Goal: Task Accomplishment & Management: Use online tool/utility

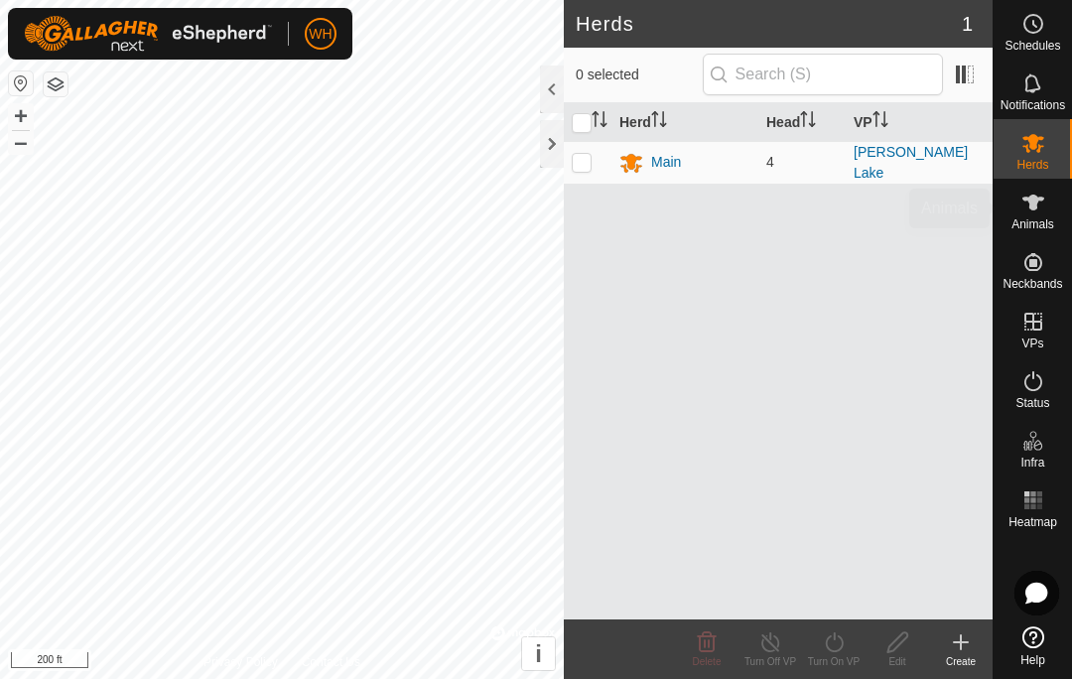
click at [1034, 208] on icon at bounding box center [1033, 202] width 22 height 16
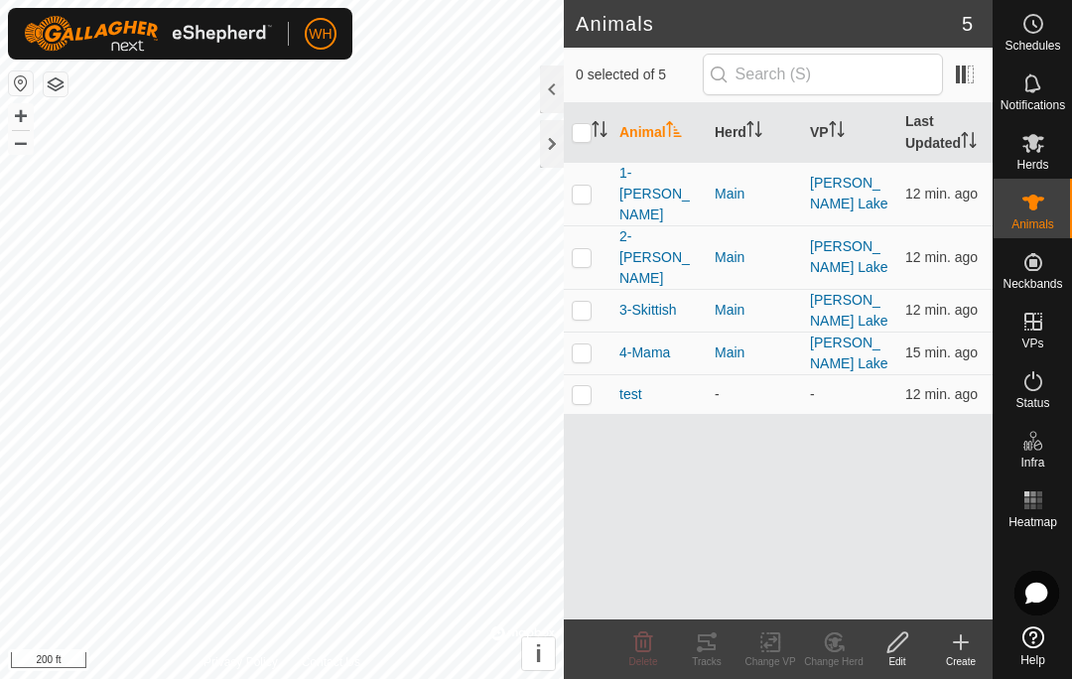
click at [590, 186] on p-checkbox at bounding box center [581, 194] width 20 height 16
checkbox input "true"
click at [700, 647] on icon at bounding box center [700, 649] width 6 height 6
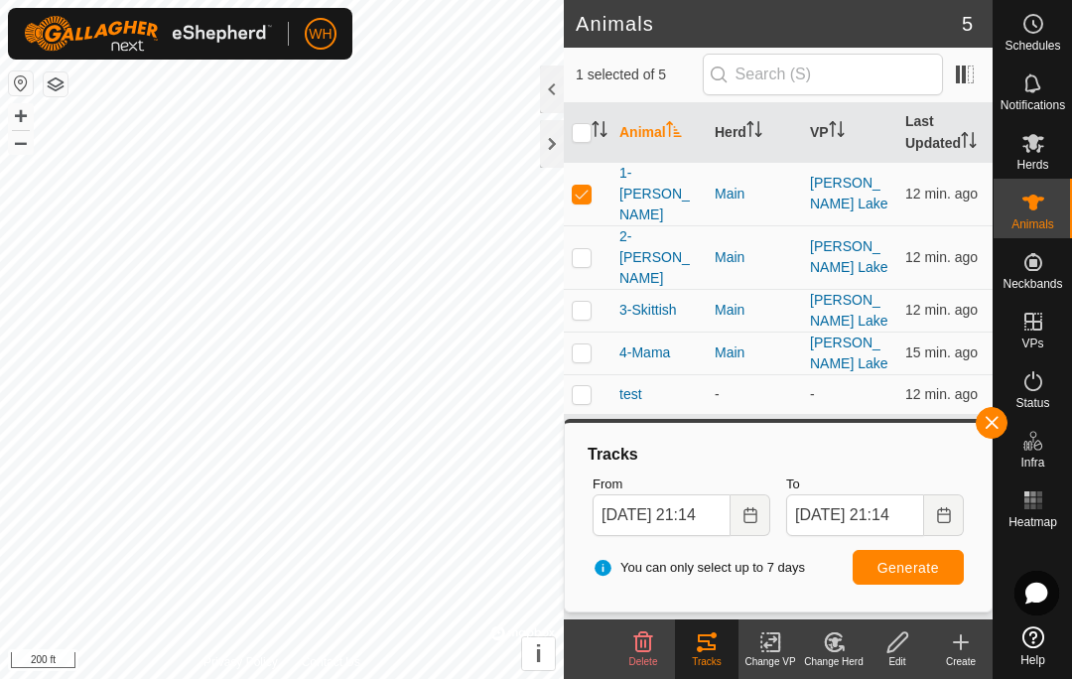
click at [580, 249] on p-checkbox at bounding box center [581, 257] width 20 height 16
checkbox input "true"
click at [580, 302] on p-checkbox at bounding box center [581, 310] width 20 height 16
checkbox input "true"
click at [591, 331] on td at bounding box center [588, 352] width 48 height 43
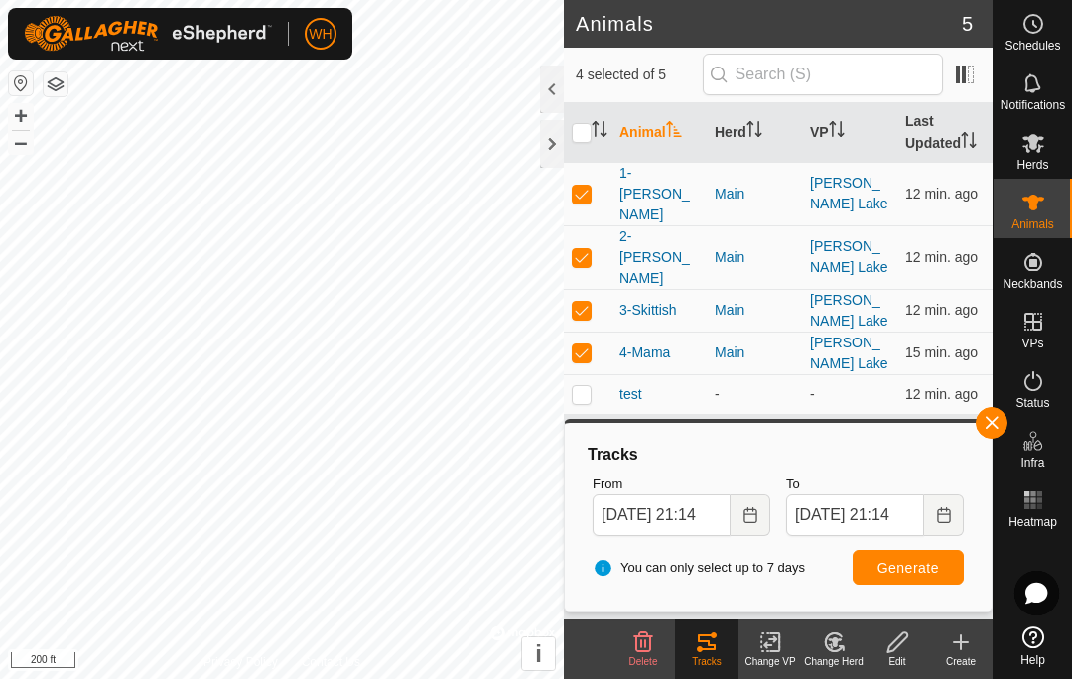
checkbox input "true"
click at [916, 561] on span "Generate" at bounding box center [908, 568] width 62 height 16
